Goal: Task Accomplishment & Management: Manage account settings

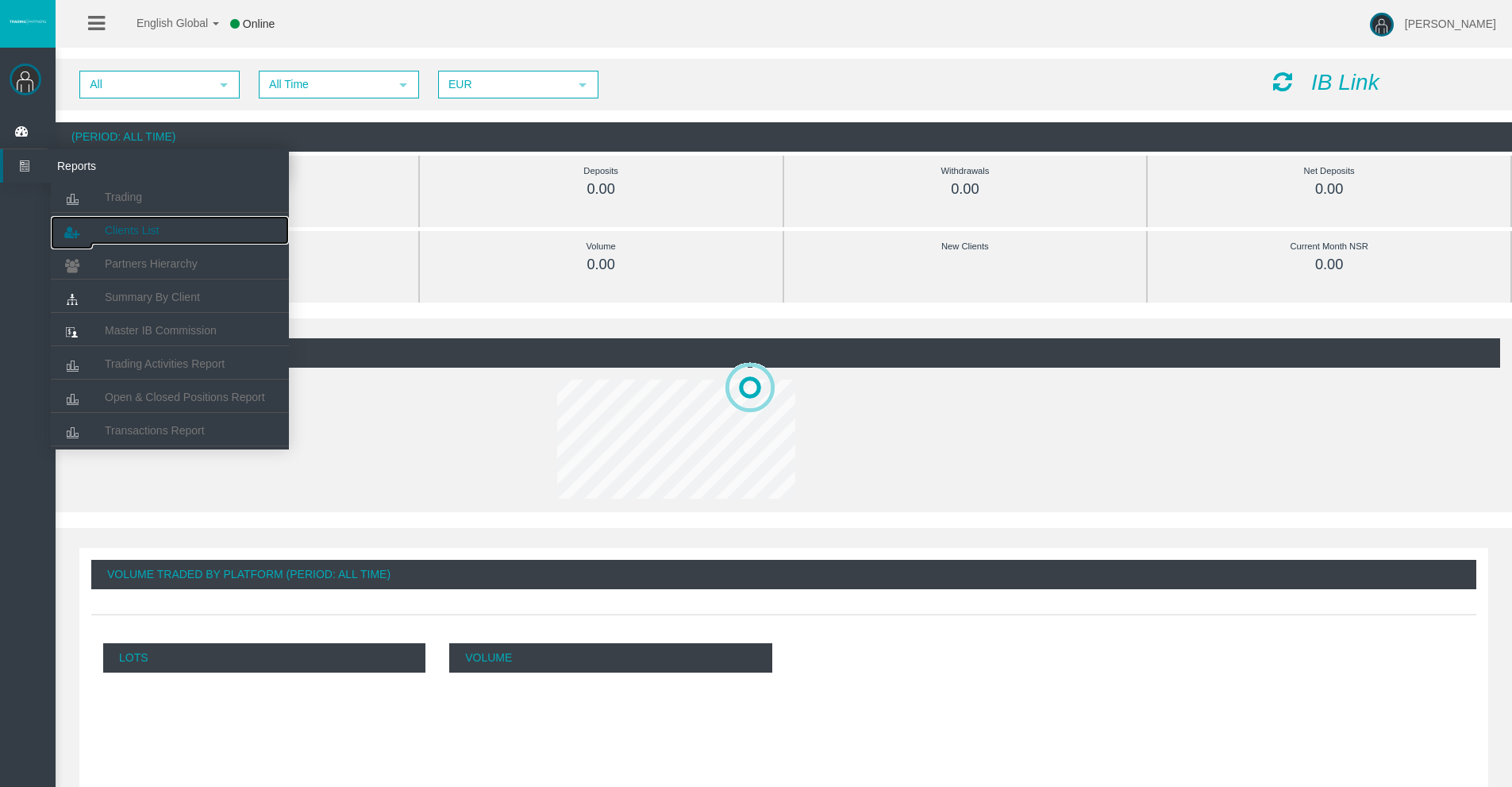
click at [132, 225] on span "Clients List" at bounding box center [131, 230] width 54 height 12
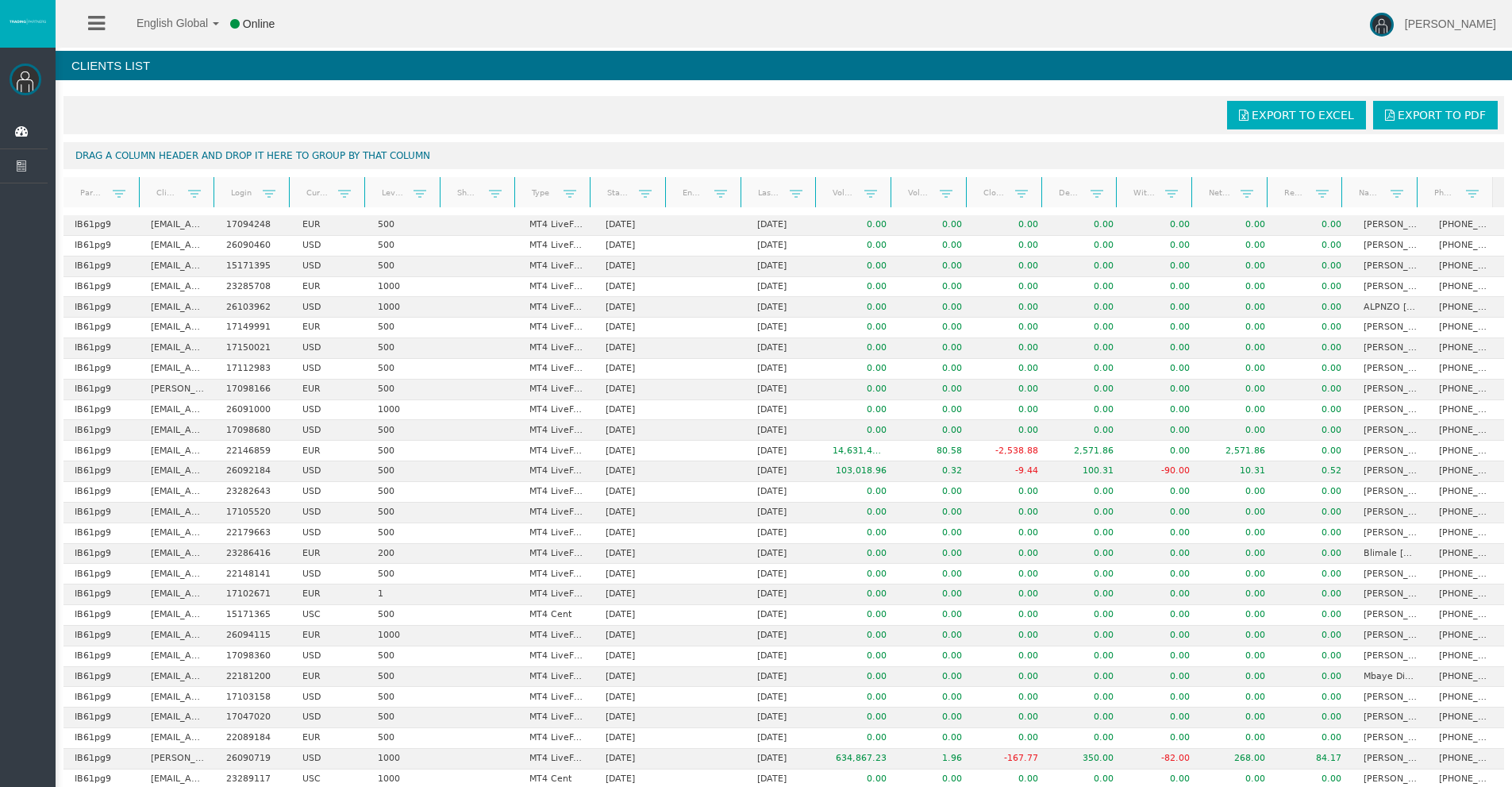
click at [617, 193] on link "Start Date" at bounding box center [619, 192] width 42 height 22
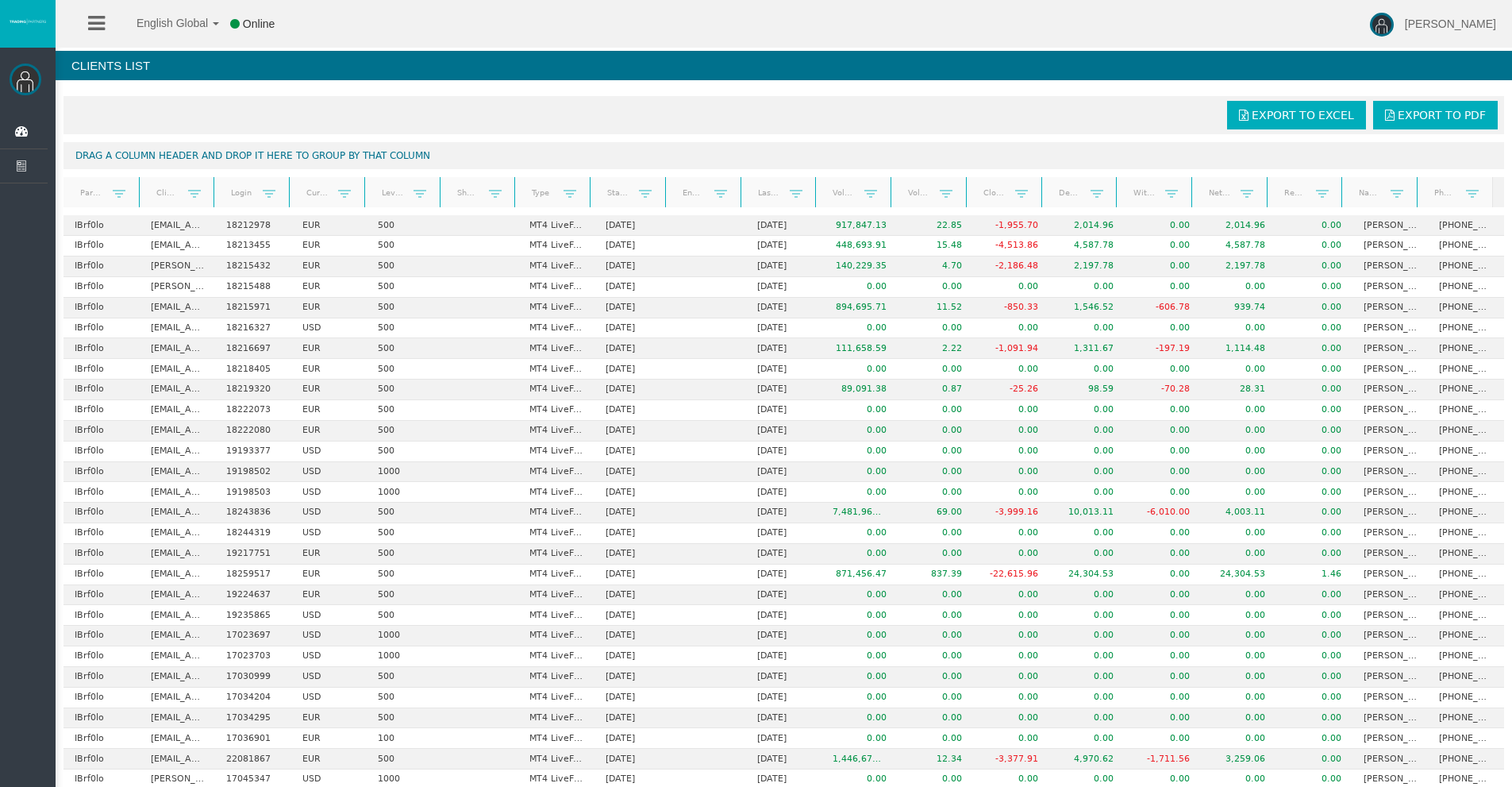
click at [617, 193] on link "Start Date" at bounding box center [619, 193] width 42 height 23
